Goal: Communication & Community: Ask a question

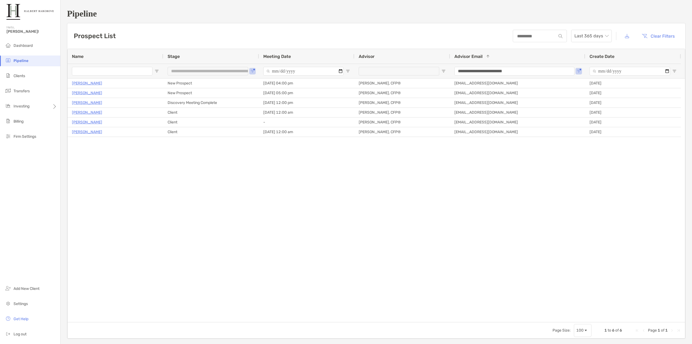
click at [158, 186] on div "Jennifer Morais New Prospect 09/29/2025 - 04:00 pm Tony Delane, CFP® tdelane@ha…" at bounding box center [377, 199] width 618 height 243
click at [153, 188] on div "Jennifer Morais New Prospect 09/29/2025 - 04:00 pm Tony Delane, CFP® tdelane@ha…" at bounding box center [377, 199] width 618 height 243
click at [26, 74] on li "Clients" at bounding box center [30, 76] width 60 height 11
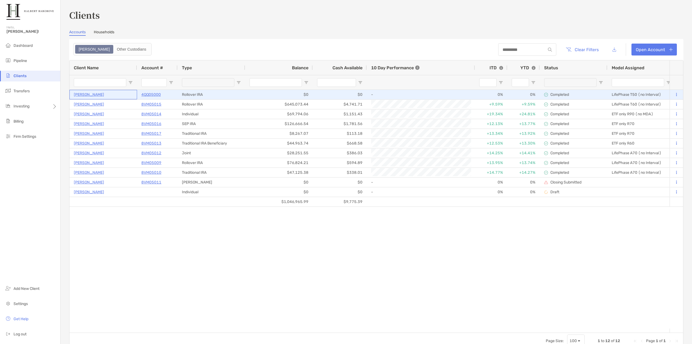
click at [91, 92] on p "Tammera Walker" at bounding box center [89, 94] width 30 height 7
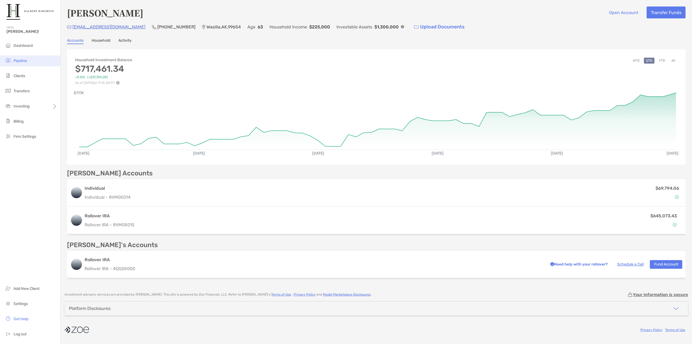
click at [27, 59] on span "Pipeline" at bounding box center [21, 60] width 14 height 5
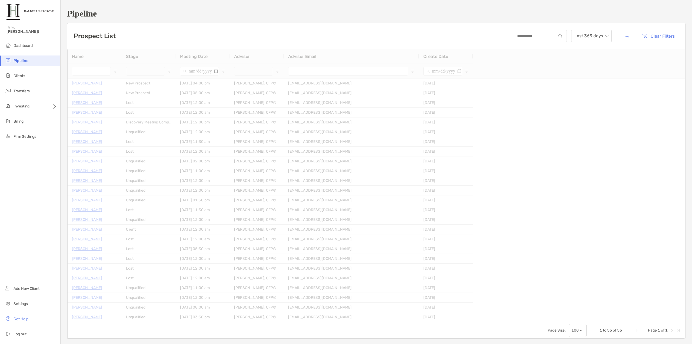
type input "**********"
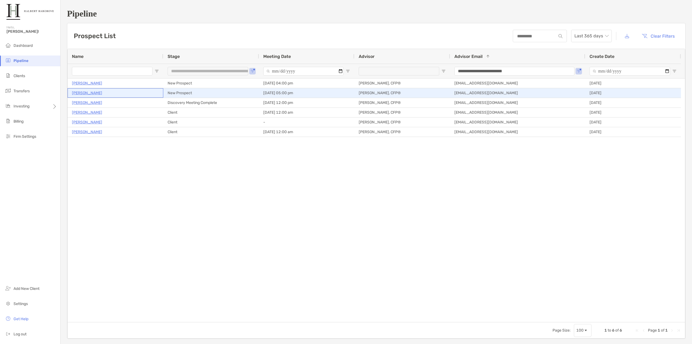
click at [89, 93] on p "Ronald Coleman" at bounding box center [87, 93] width 30 height 7
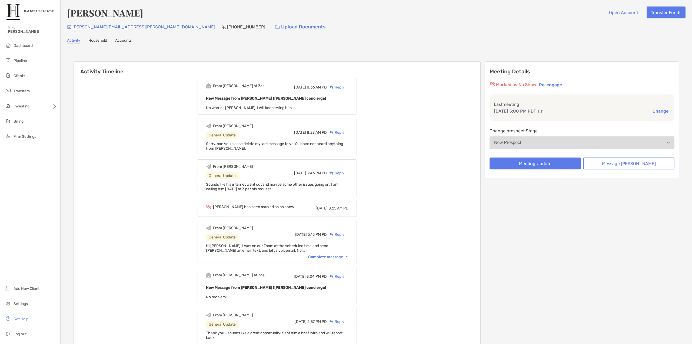
click at [464, 31] on div "[PERSON_NAME][EMAIL_ADDRESS][PERSON_NAME][DOMAIN_NAME] [PHONE_NUMBER] Upload Do…" at bounding box center [376, 27] width 619 height 12
click at [26, 60] on span "Pipeline" at bounding box center [21, 60] width 14 height 5
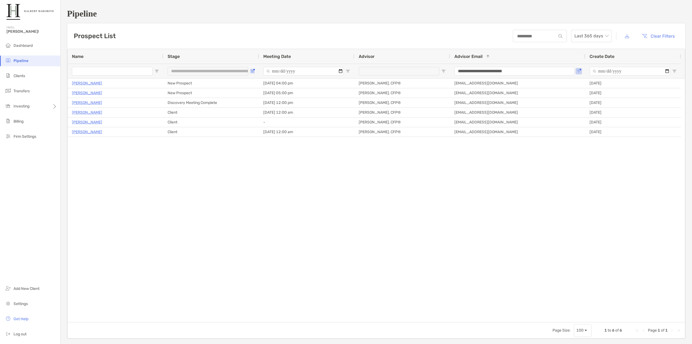
click at [251, 70] on span "Open Filter Menu" at bounding box center [252, 71] width 4 height 4
click at [211, 158] on div "Jennifer Morais New Prospect 09/29/2025 - 04:00 pm Tony Delane, CFP® tdelane@ha…" at bounding box center [377, 199] width 618 height 243
click at [237, 184] on div "Jennifer Morais New Prospect 09/29/2025 - 04:00 pm Tony Delane, CFP® tdelane@ha…" at bounding box center [377, 199] width 618 height 243
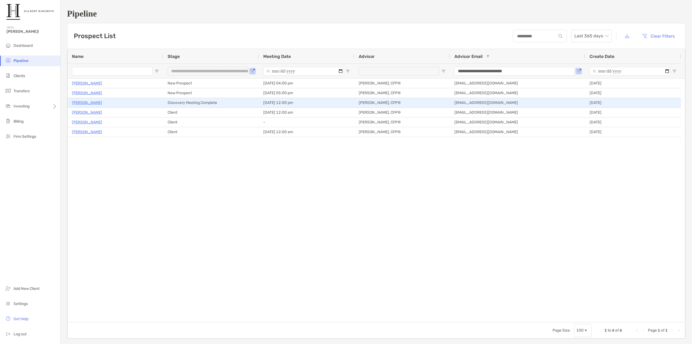
click at [87, 101] on p "[PERSON_NAME]" at bounding box center [87, 102] width 30 height 7
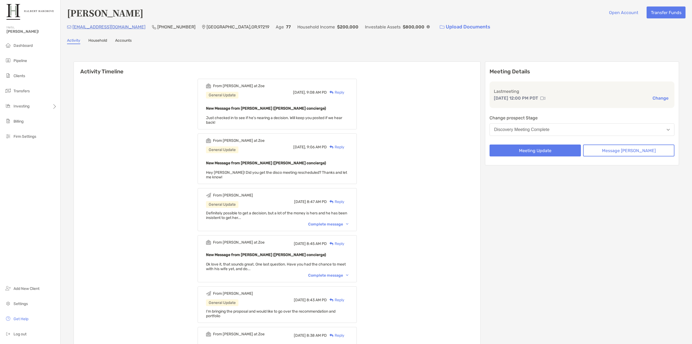
click at [640, 150] on button "Message [PERSON_NAME]" at bounding box center [628, 150] width 91 height 12
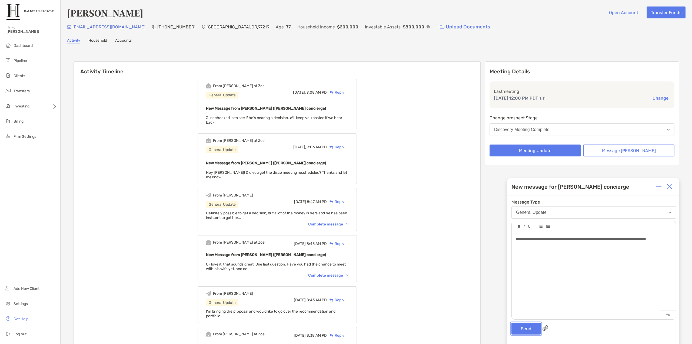
click at [526, 327] on button "Send" at bounding box center [526, 328] width 29 height 12
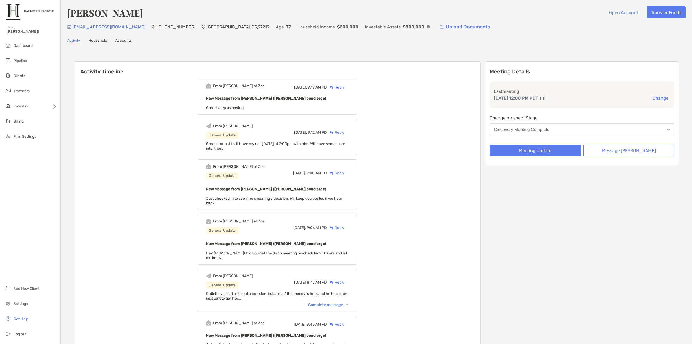
click at [215, 114] on div "From [PERSON_NAME] at Zoe [DATE], 9:19 AM PD Reply New Message from [PERSON_NAM…" at bounding box center [277, 97] width 159 height 36
